Goal: Find specific page/section: Find specific page/section

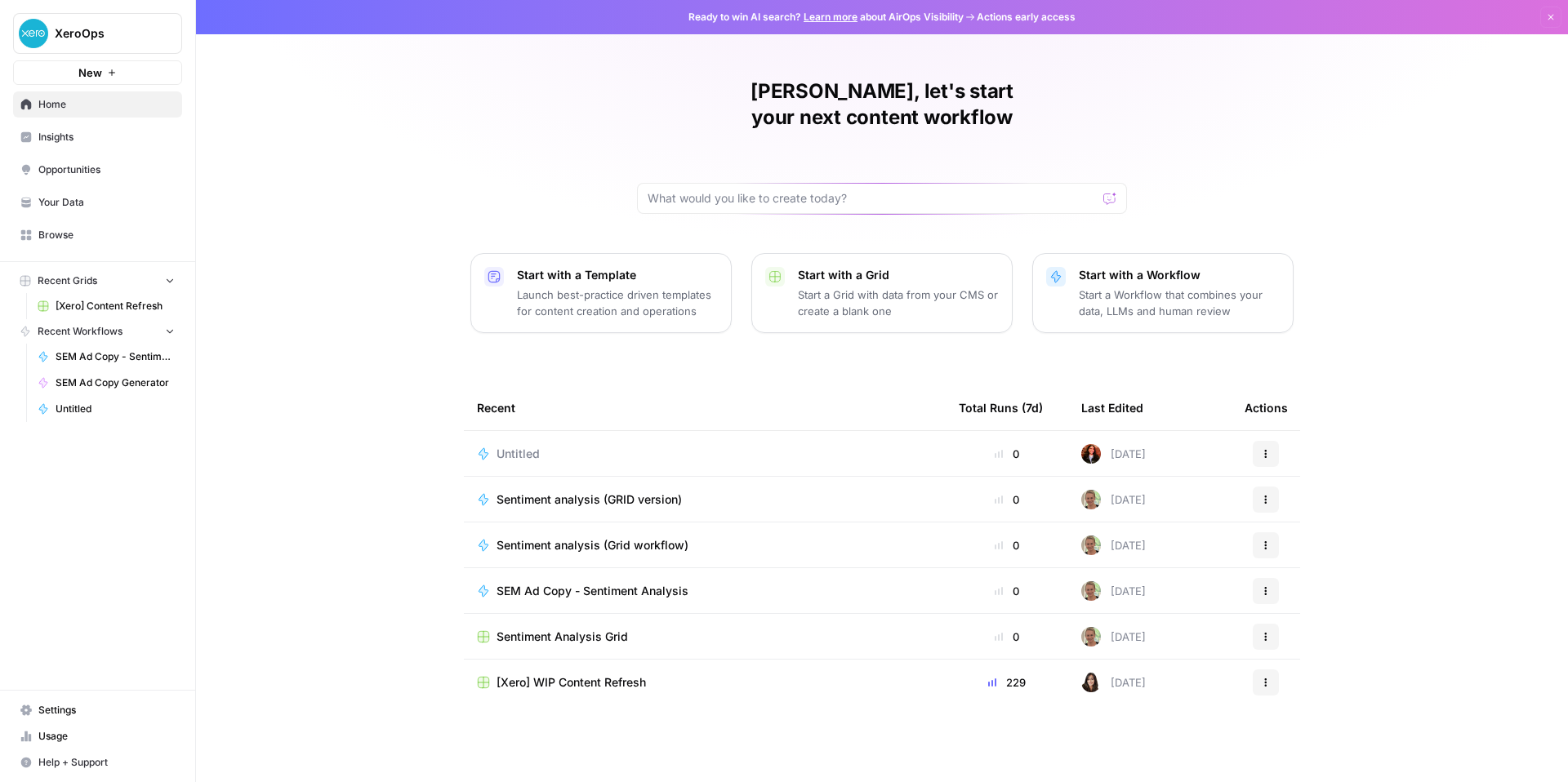
click at [737, 553] on div "Sentiment analysis (Grid workflow)" at bounding box center [705, 545] width 455 height 16
click at [801, 508] on div "Sentiment analysis (GRID version)" at bounding box center [705, 500] width 455 height 16
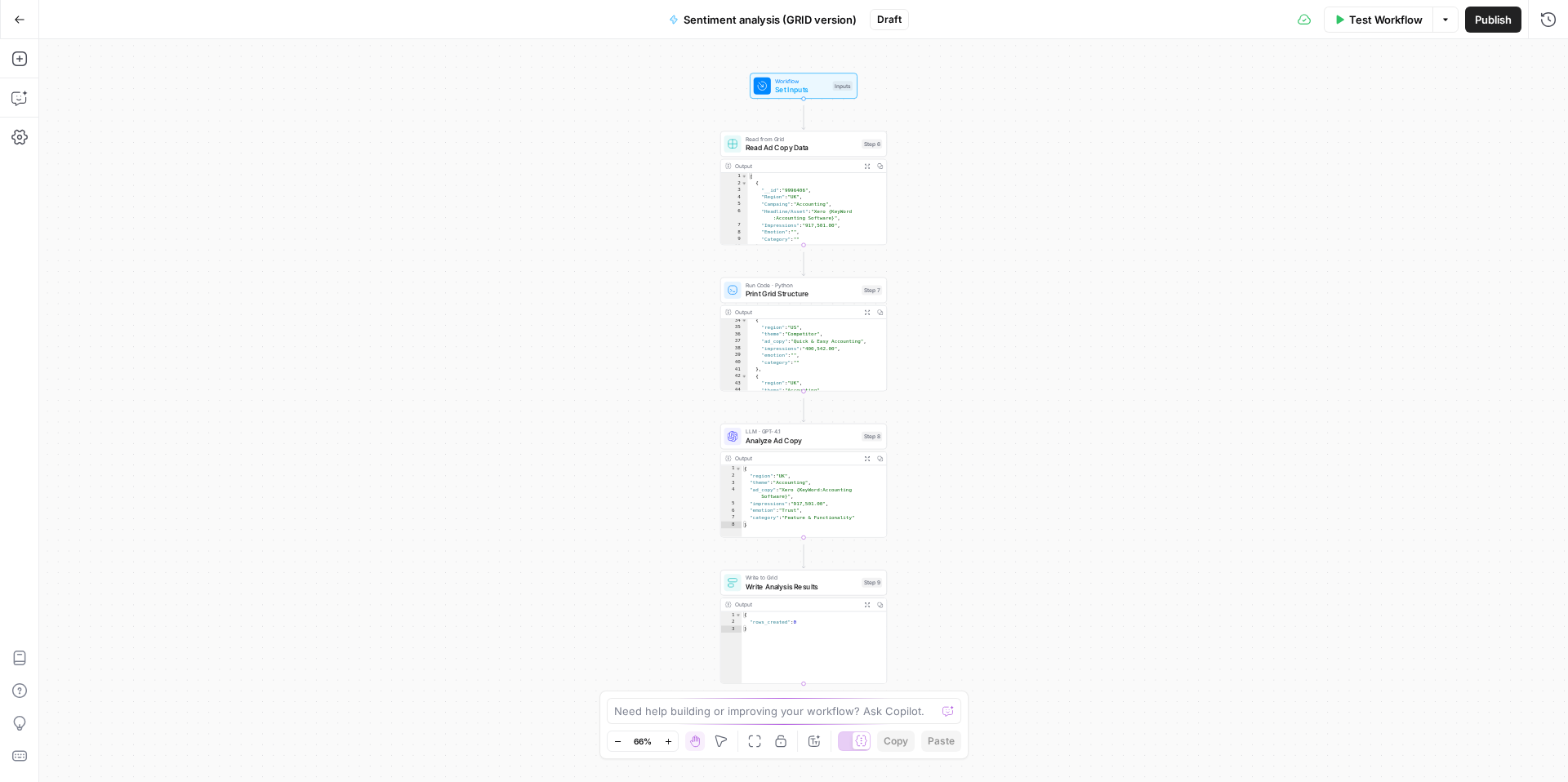
scroll to position [571, 0]
click at [26, 27] on button "Go Back" at bounding box center [20, 20] width 30 height 30
